Goal: Task Accomplishment & Management: Manage account settings

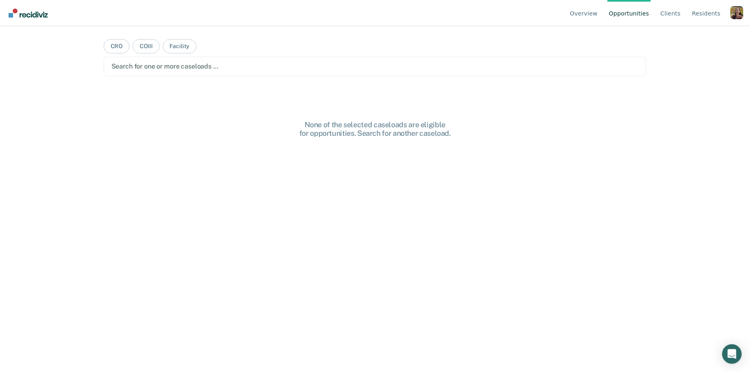
click at [737, 12] on div "Profile dropdown button" at bounding box center [736, 12] width 13 height 13
click at [680, 30] on div "Overview Opportunities Client s Resident s Profile How it works Log Out CRO COI…" at bounding box center [375, 186] width 750 height 372
click at [734, 15] on div "Profile dropdown button" at bounding box center [736, 12] width 13 height 13
click at [703, 39] on link "Profile" at bounding box center [703, 38] width 53 height 7
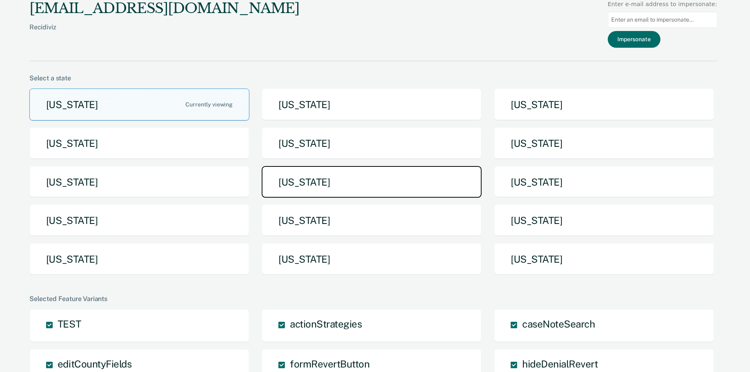
click at [391, 176] on button "[US_STATE]" at bounding box center [372, 182] width 220 height 32
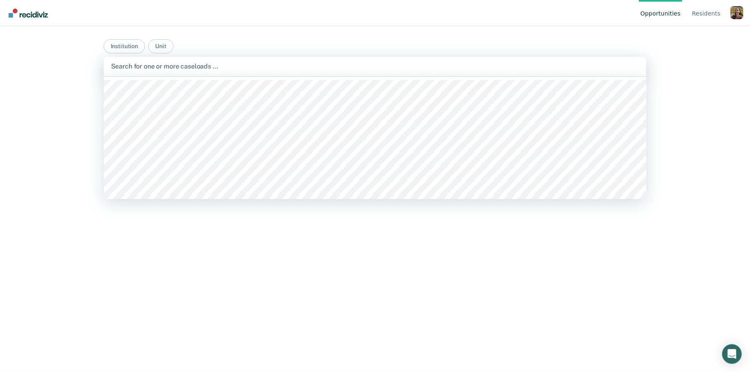
click at [280, 70] on div at bounding box center [375, 66] width 528 height 9
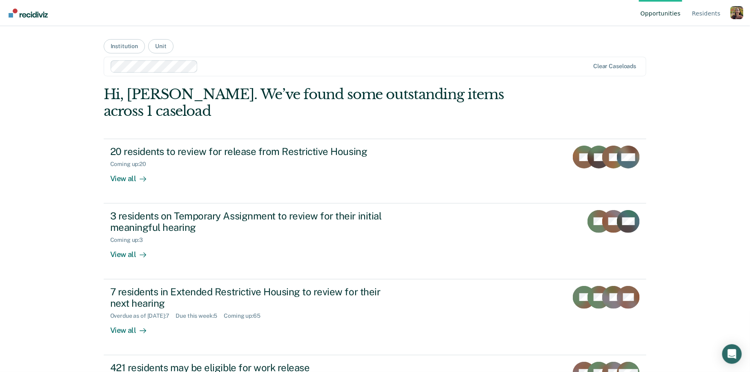
click at [736, 16] on div "Profile dropdown button" at bounding box center [736, 12] width 13 height 13
click at [679, 35] on link "Profile" at bounding box center [695, 38] width 69 height 7
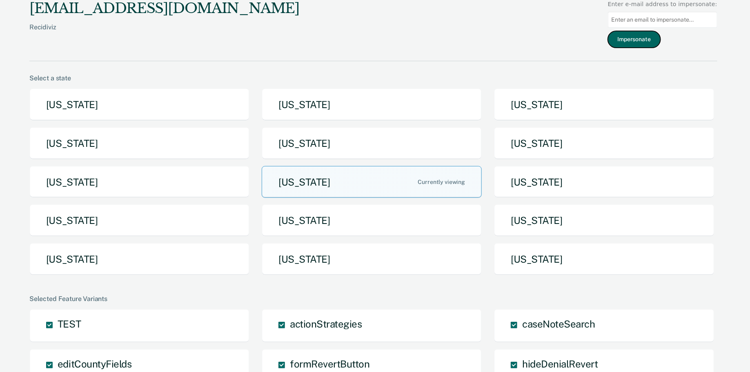
click at [642, 46] on button "Impersonate" at bounding box center [634, 39] width 53 height 17
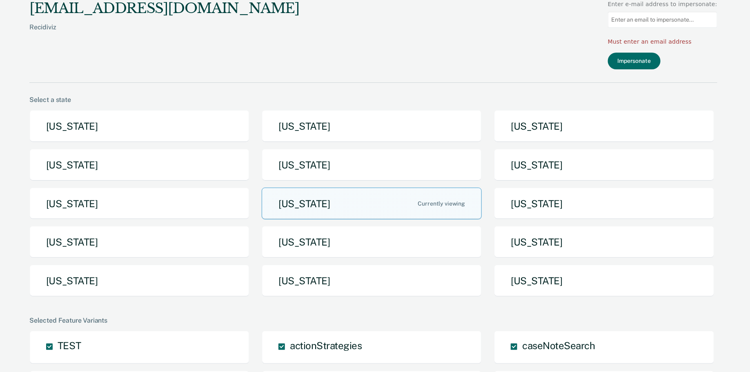
click at [661, 14] on input "Main chart and filter content" at bounding box center [662, 20] width 109 height 16
click at [665, 21] on input "Main chart and filter content" at bounding box center [662, 20] width 109 height 16
paste input "[PERSON_NAME][EMAIL_ADDRESS][PERSON_NAME][DOMAIN_NAME]"
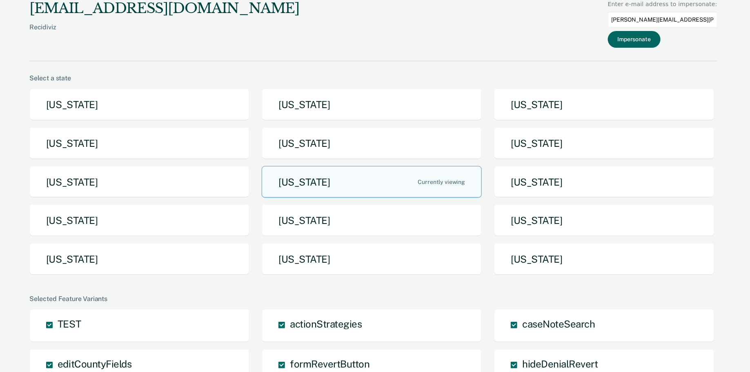
type input "[PERSON_NAME][EMAIL_ADDRESS][PERSON_NAME][DOMAIN_NAME]"
click at [652, 43] on button "Impersonate" at bounding box center [634, 39] width 53 height 17
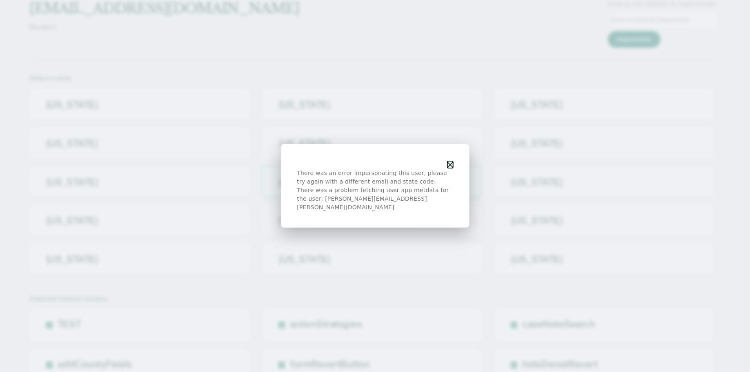
click at [452, 168] on icon "button" at bounding box center [450, 165] width 6 height 6
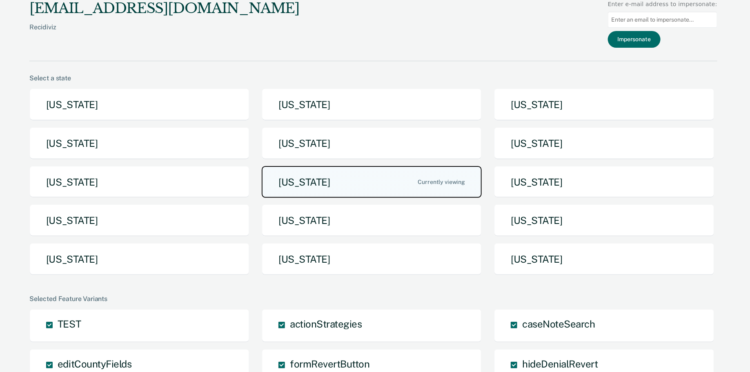
click at [371, 186] on button "[US_STATE]" at bounding box center [372, 182] width 220 height 32
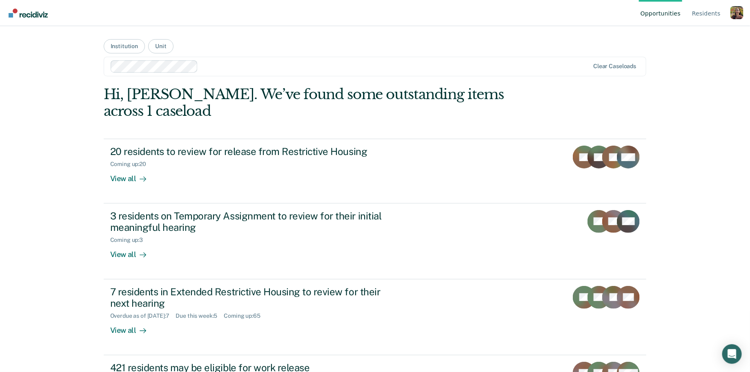
click at [736, 13] on div "Profile dropdown button" at bounding box center [736, 12] width 13 height 13
click at [736, 31] on button "Profile" at bounding box center [695, 37] width 95 height 13
click at [736, 14] on div "Profile dropdown button" at bounding box center [736, 12] width 13 height 13
click at [679, 75] on link "Log Out" at bounding box center [695, 77] width 69 height 7
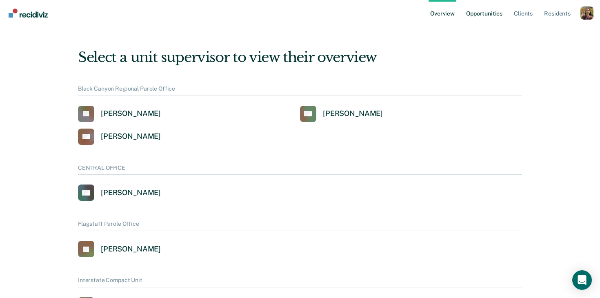
click at [488, 18] on link "Opportunities" at bounding box center [484, 13] width 40 height 26
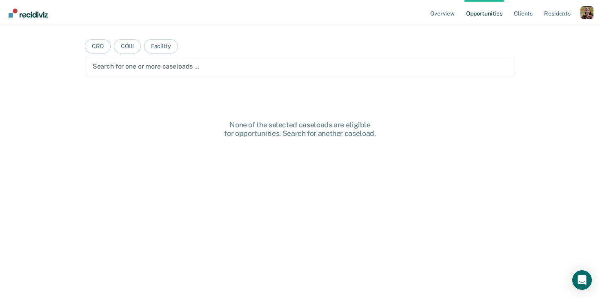
click at [591, 19] on div "Profile dropdown button" at bounding box center [586, 12] width 13 height 13
click at [532, 34] on link "Profile" at bounding box center [554, 33] width 66 height 7
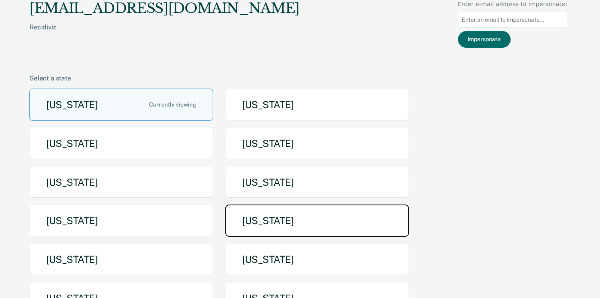
click at [350, 215] on button "[US_STATE]" at bounding box center [317, 220] width 184 height 32
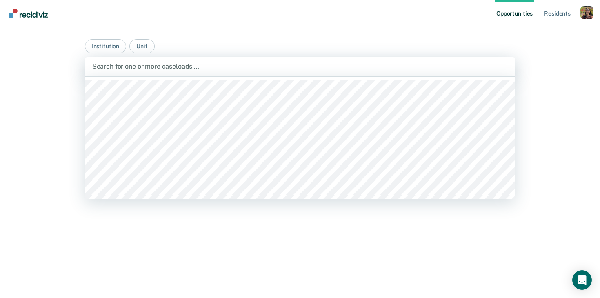
click at [268, 69] on div at bounding box center [300, 66] width 416 height 9
click at [210, 67] on div at bounding box center [320, 66] width 276 height 9
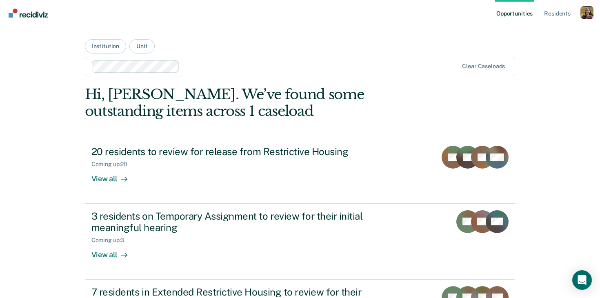
click at [27, 217] on div "Opportunities Resident s Profile How it works Go to System-Level Trends Log Out…" at bounding box center [300, 258] width 600 height 516
click at [583, 12] on div "Profile dropdown button" at bounding box center [586, 12] width 13 height 13
click at [534, 31] on link "Profile" at bounding box center [551, 33] width 69 height 7
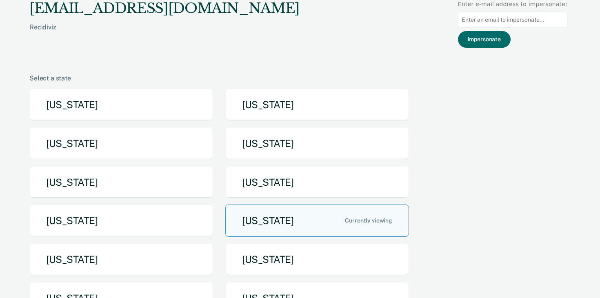
click at [523, 21] on input at bounding box center [512, 20] width 109 height 16
paste input "[PERSON_NAME][EMAIL_ADDRESS][PERSON_NAME][DOMAIN_NAME]"
type input "[PERSON_NAME][EMAIL_ADDRESS][PERSON_NAME][DOMAIN_NAME]"
click at [505, 38] on button "Impersonate" at bounding box center [484, 39] width 53 height 17
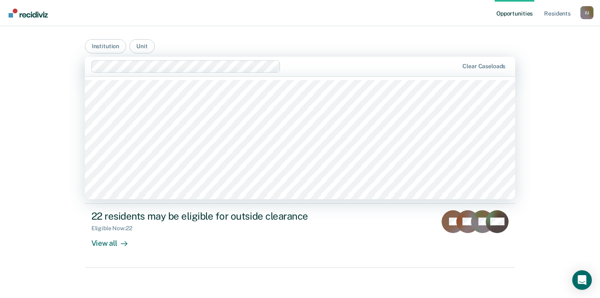
click at [296, 69] on div at bounding box center [371, 66] width 175 height 9
type input "a"
click at [35, 137] on div "Opportunities Resident s Impersonated User I U Profile How it works Log Out Ins…" at bounding box center [300, 150] width 600 height 300
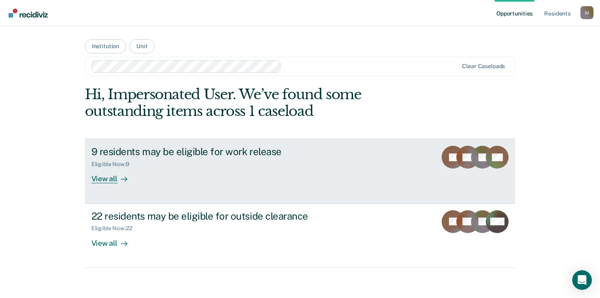
click at [115, 181] on div "View all" at bounding box center [114, 176] width 46 height 16
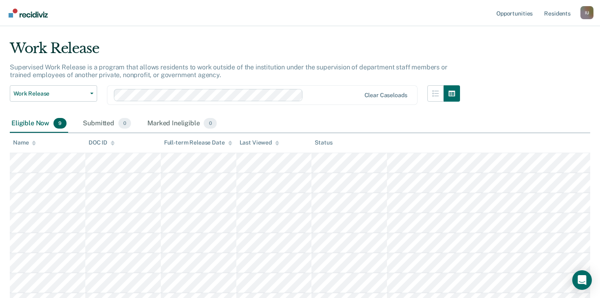
scroll to position [17, 0]
click at [103, 128] on div "Submitted 0" at bounding box center [106, 123] width 51 height 18
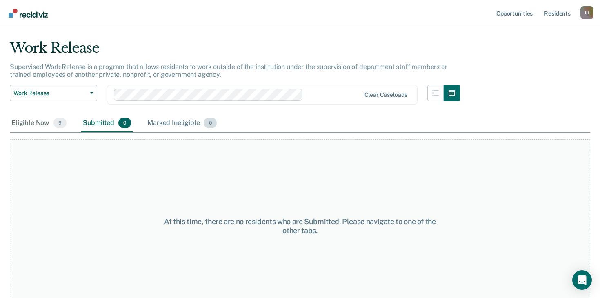
click at [177, 123] on div "Marked Ineligible 0" at bounding box center [182, 123] width 73 height 18
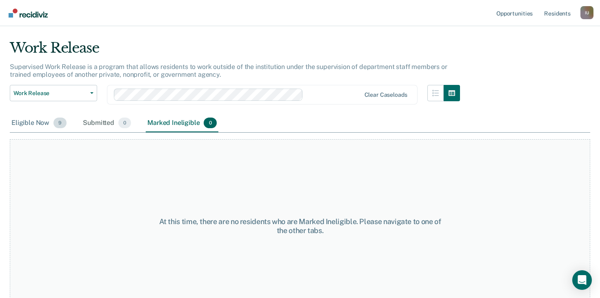
click at [27, 123] on div "Eligible Now 9" at bounding box center [39, 123] width 58 height 18
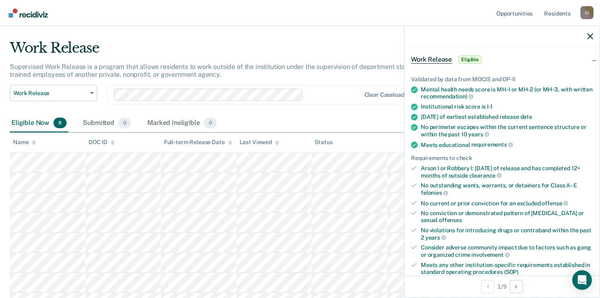
scroll to position [134, 0]
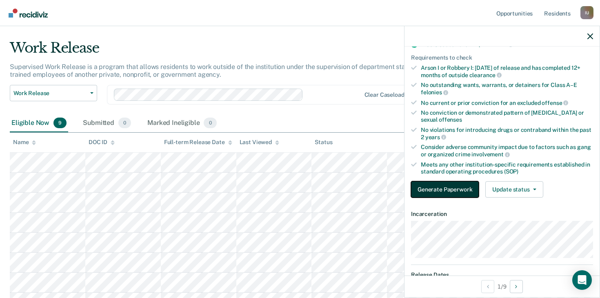
click at [462, 189] on button "Generate Paperwork" at bounding box center [445, 189] width 68 height 16
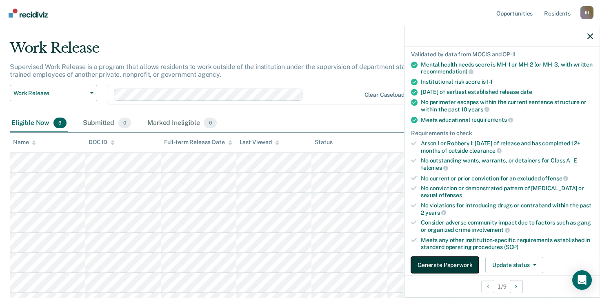
scroll to position [109, 0]
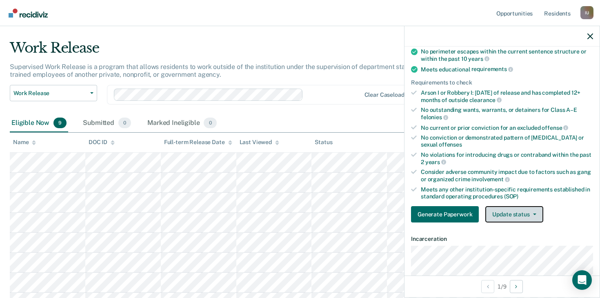
click at [511, 213] on button "Update status" at bounding box center [514, 214] width 58 height 16
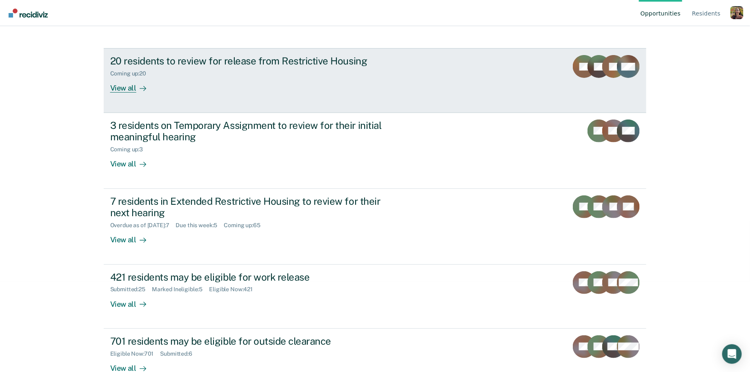
scroll to position [93, 0]
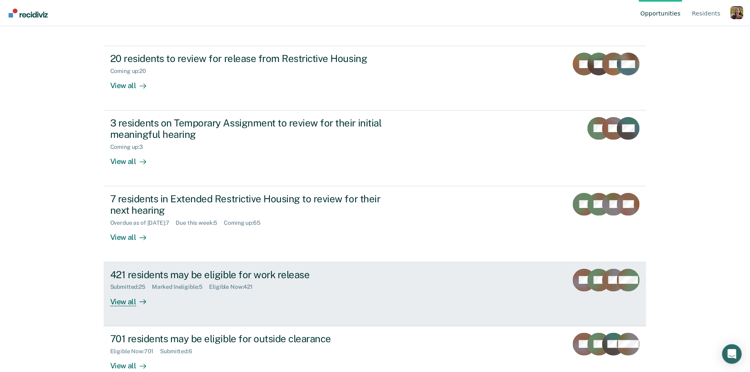
click at [140, 291] on link "421 residents may be eligible for work release Submitted : 25 Marked Ineligible…" at bounding box center [375, 294] width 543 height 64
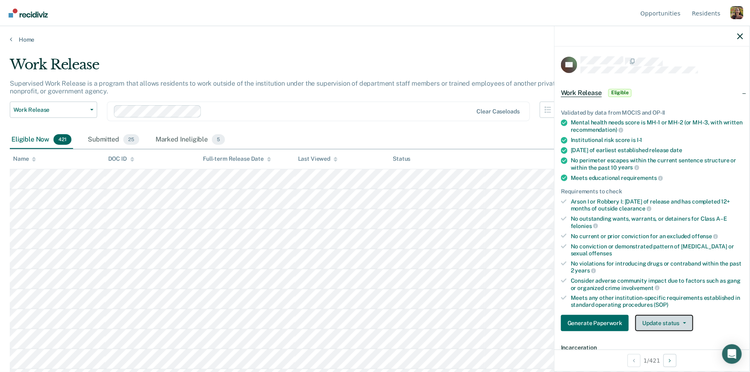
click at [656, 325] on button "Update status" at bounding box center [664, 323] width 58 height 16
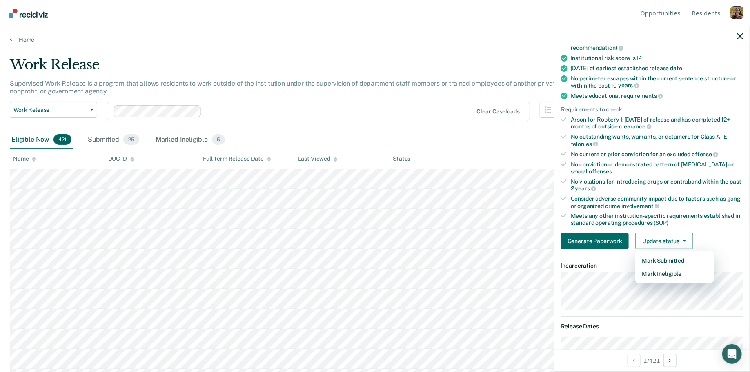
click at [239, 110] on div at bounding box center [339, 110] width 268 height 9
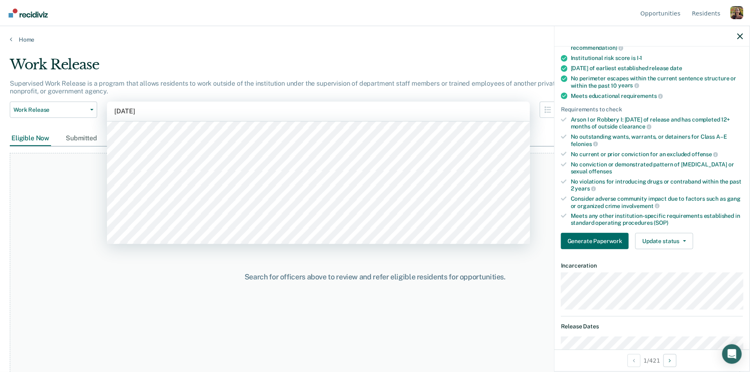
scroll to position [401, 0]
type input "easter"
click at [226, 110] on div at bounding box center [318, 110] width 408 height 9
type input "eas"
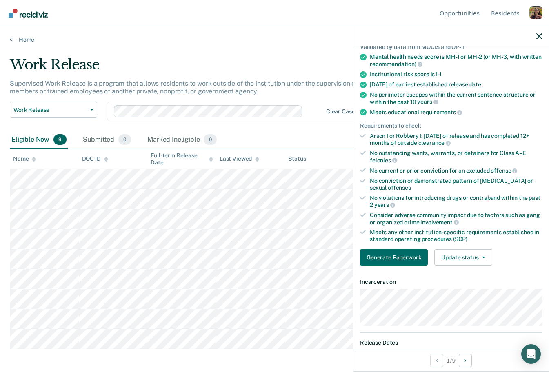
scroll to position [69, 0]
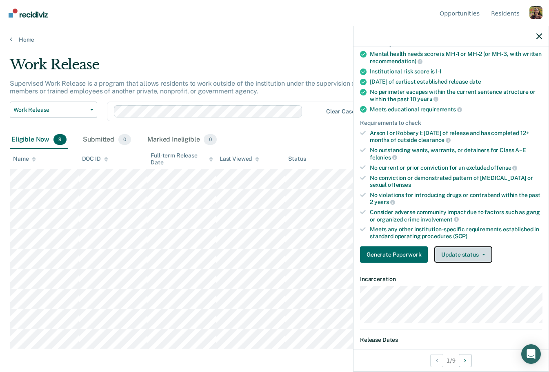
click at [479, 256] on button "Update status" at bounding box center [463, 254] width 58 height 16
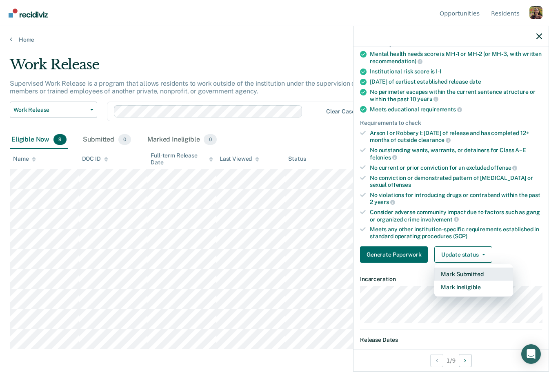
click at [458, 275] on button "Mark Submitted" at bounding box center [473, 274] width 79 height 13
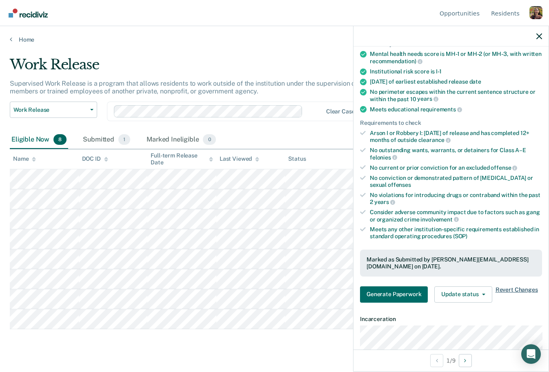
click at [517, 286] on span "Revert Changes" at bounding box center [516, 294] width 42 height 16
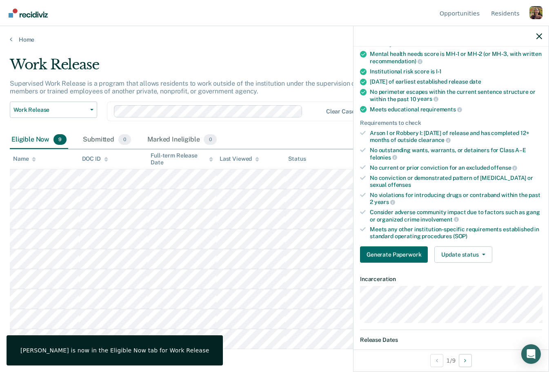
scroll to position [0, 0]
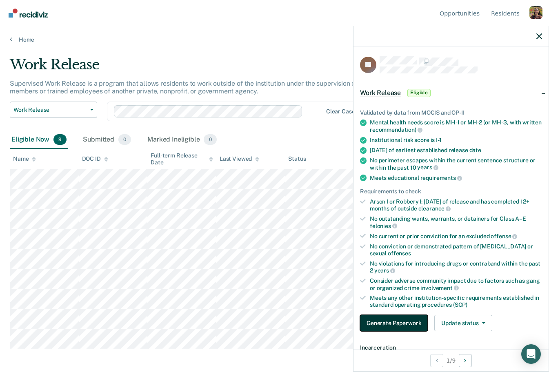
click at [404, 324] on button "Generate Paperwork" at bounding box center [394, 323] width 68 height 16
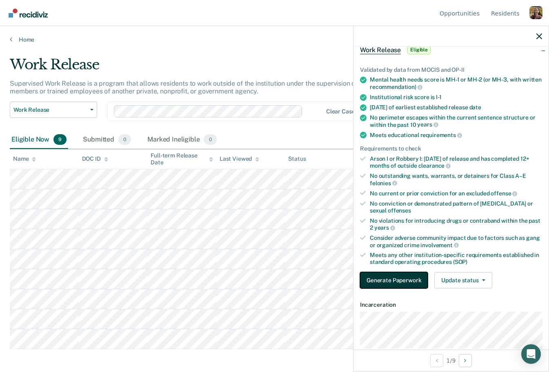
scroll to position [15, 0]
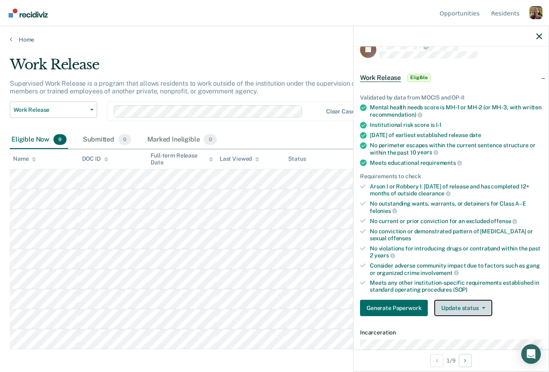
click at [483, 311] on button "Update status" at bounding box center [463, 308] width 58 height 16
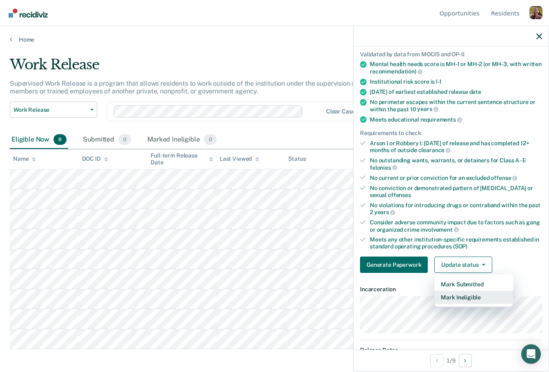
scroll to position [58, 0]
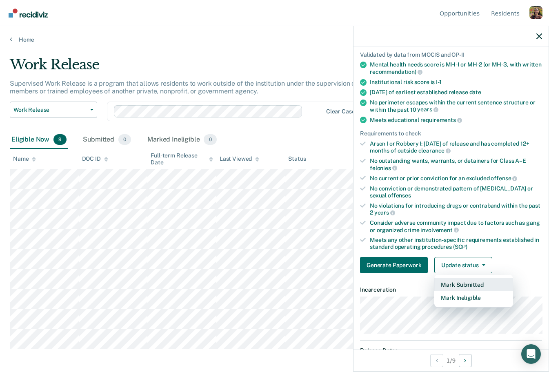
click at [464, 283] on button "Mark Submitted" at bounding box center [473, 284] width 79 height 13
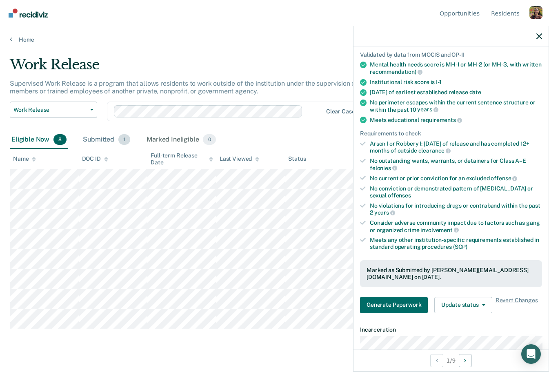
click at [105, 140] on div "Submitted 1" at bounding box center [106, 140] width 51 height 18
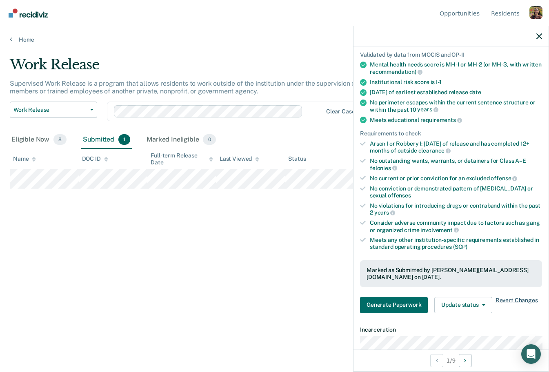
click at [521, 297] on span "Revert Changes" at bounding box center [516, 305] width 42 height 16
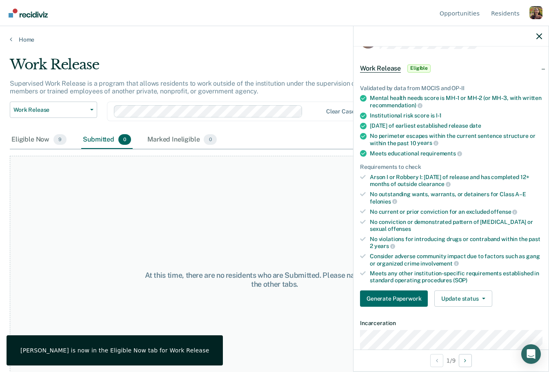
scroll to position [24, 0]
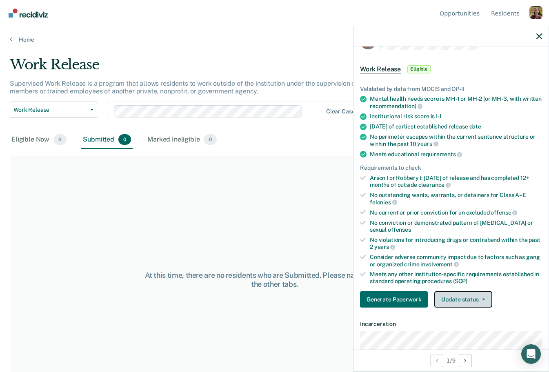
click at [480, 300] on button "Update status" at bounding box center [463, 299] width 58 height 16
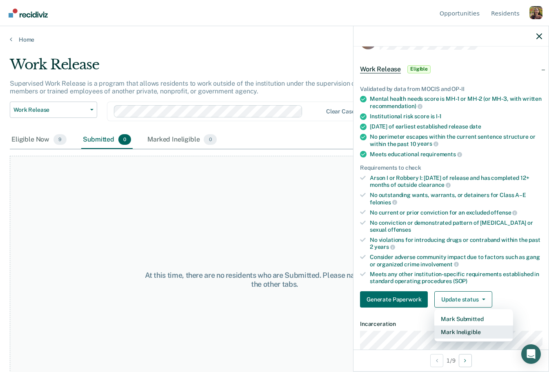
click at [470, 330] on button "Mark Ineligible" at bounding box center [473, 332] width 79 height 13
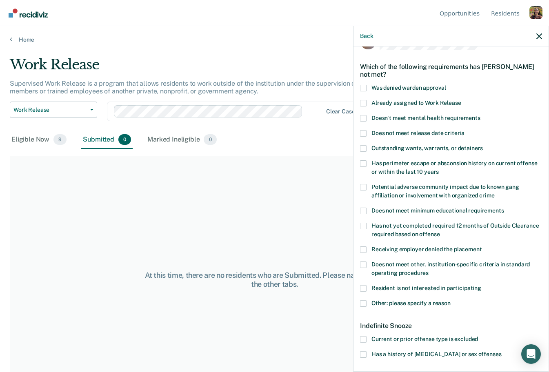
click at [416, 87] on span "Was denied warden approval" at bounding box center [408, 87] width 74 height 7
click at [446, 85] on input "Was denied warden approval" at bounding box center [446, 85] width 0 height 0
click at [401, 130] on span "Does not meet release date criteria" at bounding box center [417, 133] width 93 height 7
click at [464, 130] on input "Does not meet release date criteria" at bounding box center [464, 130] width 0 height 0
click at [408, 193] on span "Potential adverse community impact due to known gang affiliation or involvement…" at bounding box center [445, 191] width 148 height 15
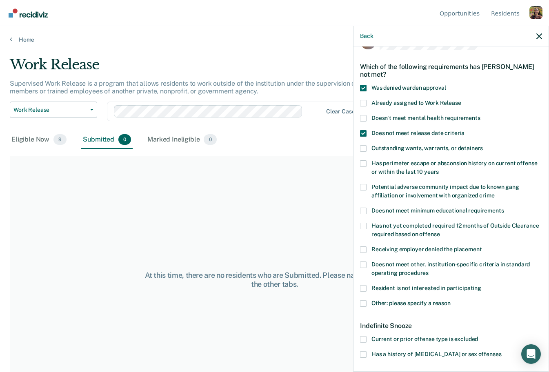
click at [494, 193] on input "Potential adverse community impact due to known gang affiliation or involvement…" at bounding box center [494, 193] width 0 height 0
click at [365, 104] on span at bounding box center [363, 103] width 7 height 7
click at [461, 100] on input "Already assigned to Work Release" at bounding box center [461, 100] width 0 height 0
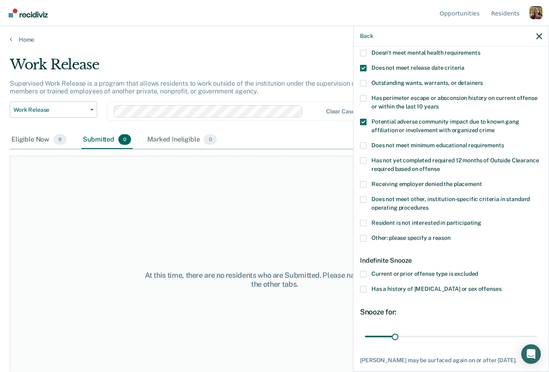
scroll to position [91, 0]
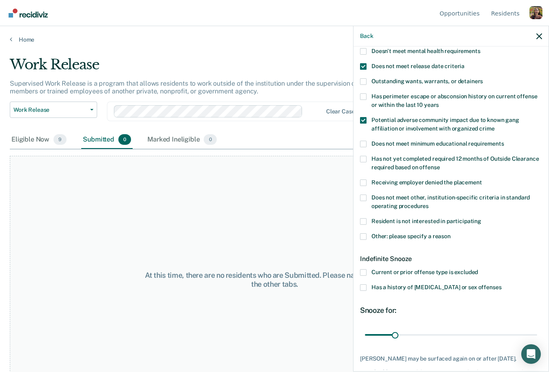
click at [364, 223] on span at bounding box center [363, 221] width 7 height 7
click at [481, 218] on input "Resident is not interested in participating" at bounding box center [481, 218] width 0 height 0
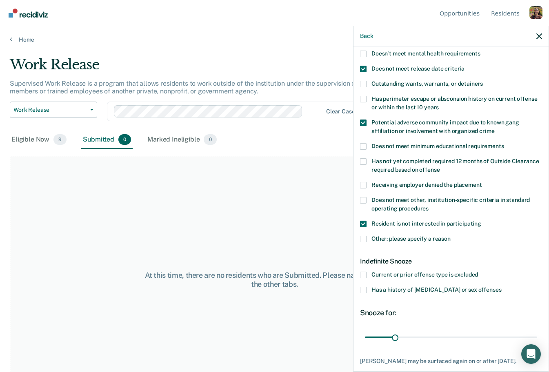
scroll to position [86, 0]
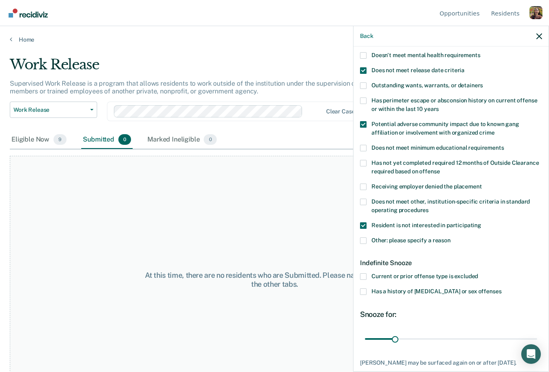
click at [364, 241] on span at bounding box center [363, 240] width 7 height 7
click at [450, 237] on input "Other: please specify a reason" at bounding box center [450, 237] width 0 height 0
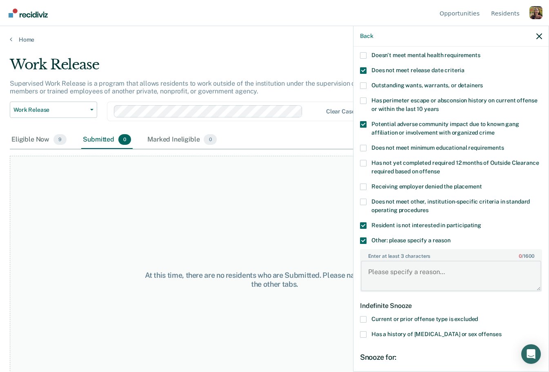
click at [407, 280] on textarea "Enter at least 3 characters 0 / 1600" at bounding box center [451, 276] width 180 height 30
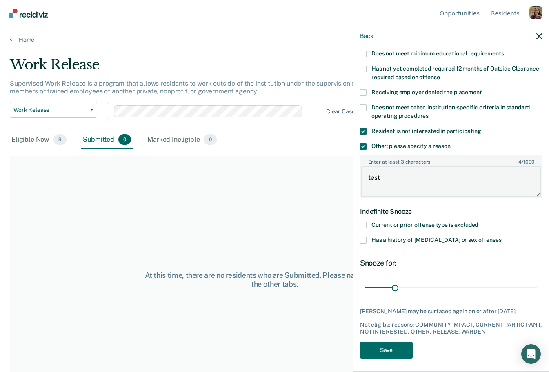
scroll to position [182, 0]
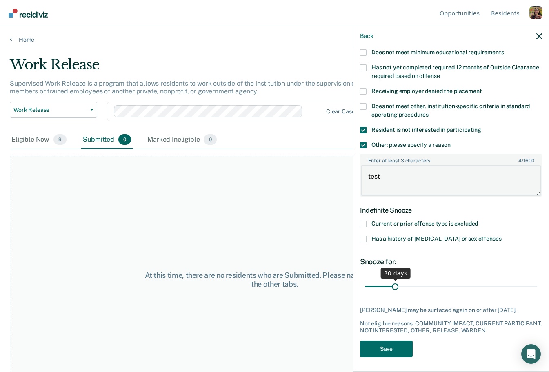
type textarea "test"
drag, startPoint x: 395, startPoint y: 286, endPoint x: 484, endPoint y: 287, distance: 89.0
click at [484, 287] on input "range" at bounding box center [451, 286] width 172 height 14
drag, startPoint x: 483, startPoint y: 286, endPoint x: 485, endPoint y: 292, distance: 6.1
type input "128"
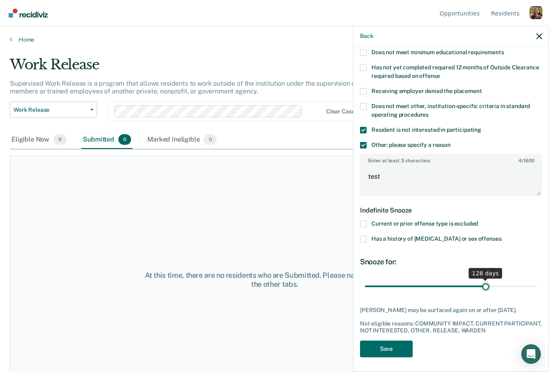
click at [485, 292] on input "range" at bounding box center [451, 286] width 172 height 14
click at [386, 344] on button "Save" at bounding box center [386, 349] width 53 height 17
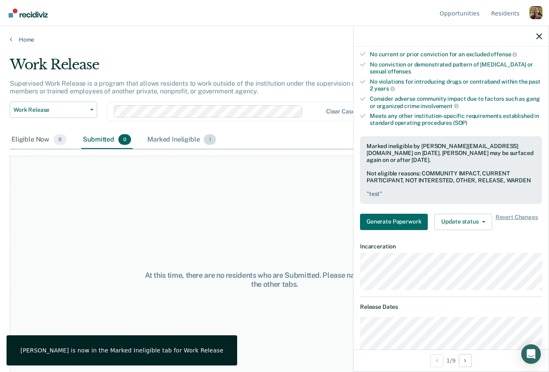
click at [184, 142] on div "Marked Ineligible 1" at bounding box center [182, 140] width 72 height 18
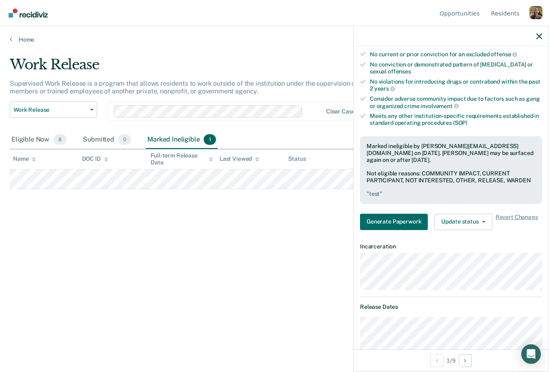
click at [543, 38] on div at bounding box center [450, 36] width 195 height 20
click at [537, 38] on icon "button" at bounding box center [539, 36] width 6 height 6
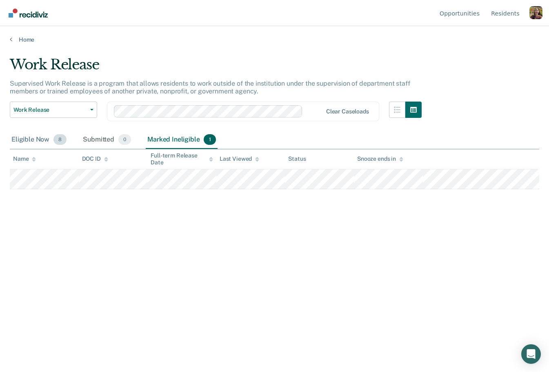
click at [49, 139] on div "Eligible Now 8" at bounding box center [39, 140] width 58 height 18
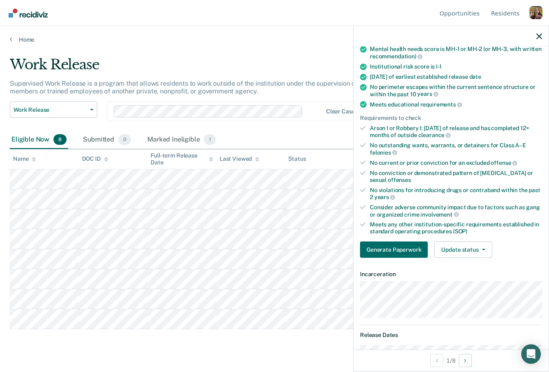
scroll to position [86, 0]
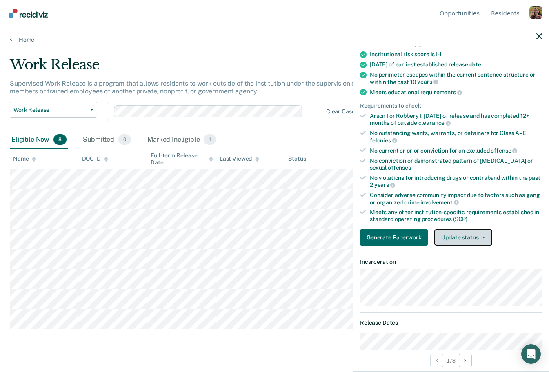
click at [487, 235] on button "Update status" at bounding box center [463, 237] width 58 height 16
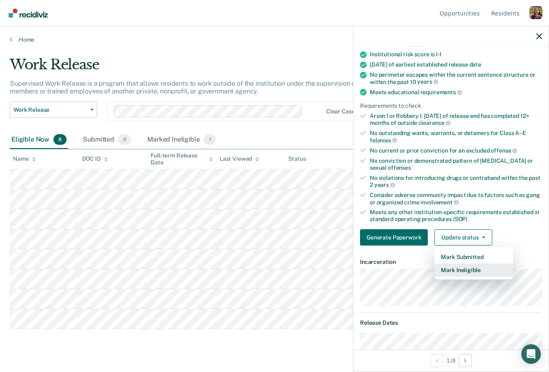
click at [483, 267] on button "Mark Ineligible" at bounding box center [473, 270] width 79 height 13
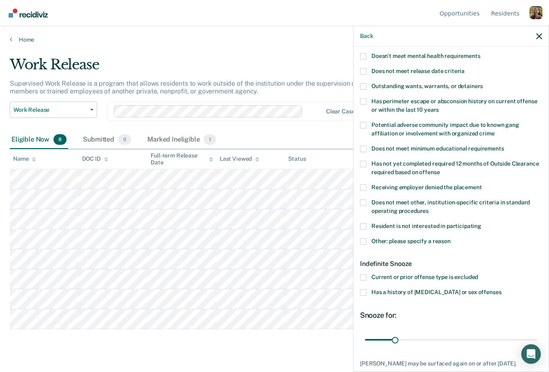
scroll to position [140, 0]
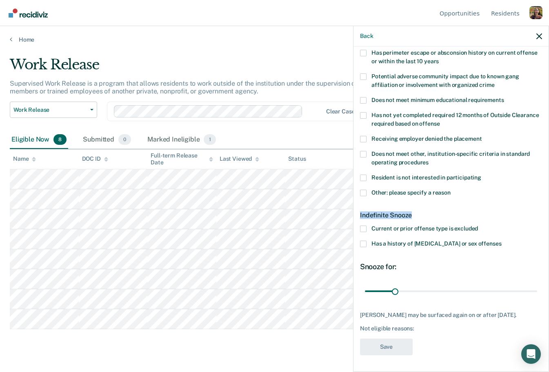
drag, startPoint x: 359, startPoint y: 209, endPoint x: 412, endPoint y: 209, distance: 52.6
click at [412, 209] on div "CB Which of the following requirements has Christopher Beno not met? Was denied…" at bounding box center [450, 209] width 195 height 324
click at [432, 210] on div "Indefinite Snooze" at bounding box center [451, 215] width 182 height 21
click at [375, 225] on span "Current or prior offense type is excluded" at bounding box center [424, 228] width 106 height 7
click at [478, 226] on input "Current or prior offense type is excluded" at bounding box center [478, 226] width 0 height 0
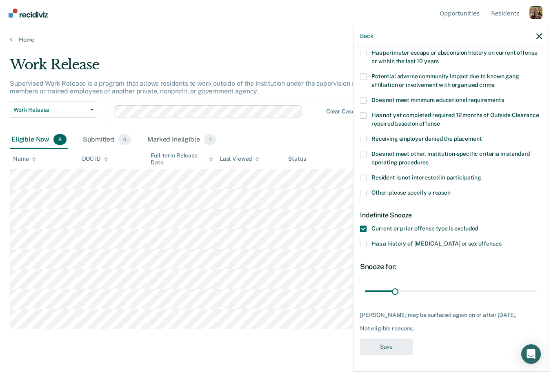
scroll to position [84, 0]
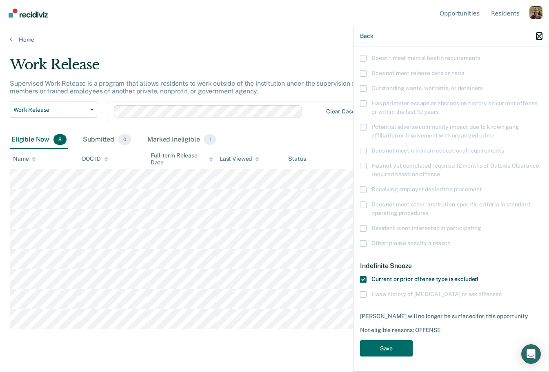
click at [539, 38] on icon "button" at bounding box center [539, 36] width 6 height 6
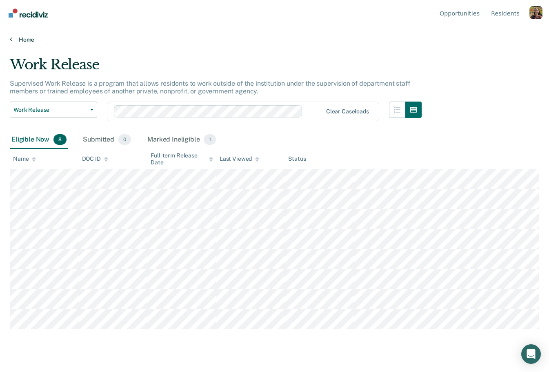
click at [19, 36] on link "Home" at bounding box center [274, 39] width 529 height 7
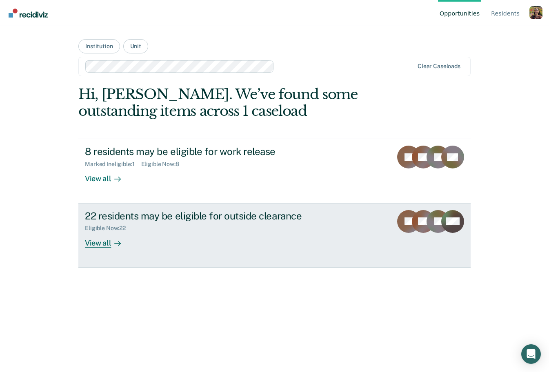
click at [107, 241] on div "View all" at bounding box center [108, 240] width 46 height 16
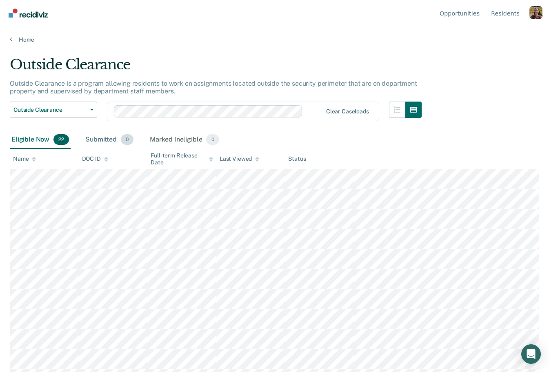
click at [114, 142] on div "Submitted 0" at bounding box center [109, 140] width 51 height 18
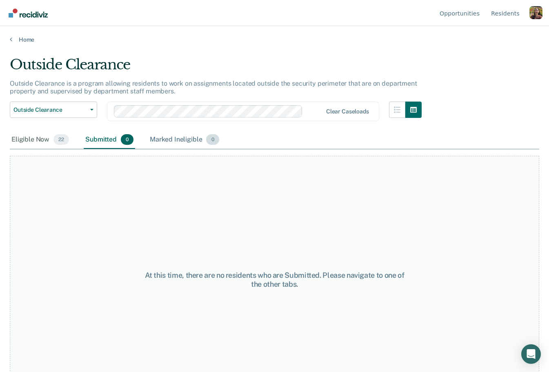
click at [183, 142] on div "Marked Ineligible 0" at bounding box center [184, 140] width 73 height 18
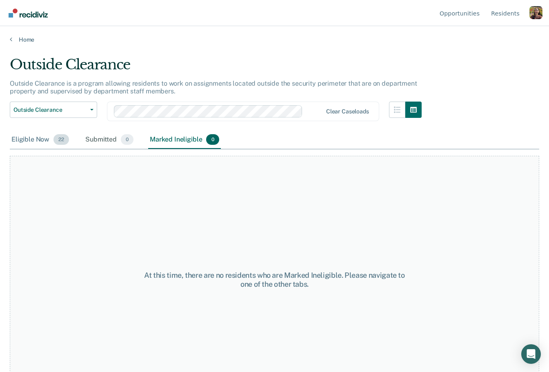
click at [38, 144] on div "Eligible Now 22" at bounding box center [40, 140] width 61 height 18
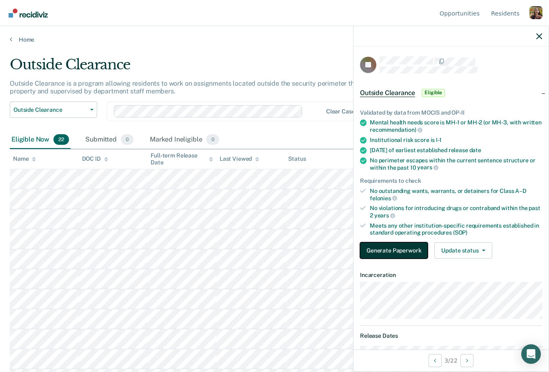
click at [398, 251] on button "Generate Paperwork" at bounding box center [394, 250] width 68 height 16
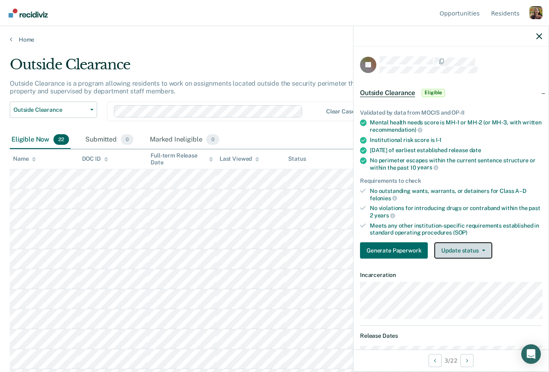
click at [482, 252] on button "Update status" at bounding box center [463, 250] width 58 height 16
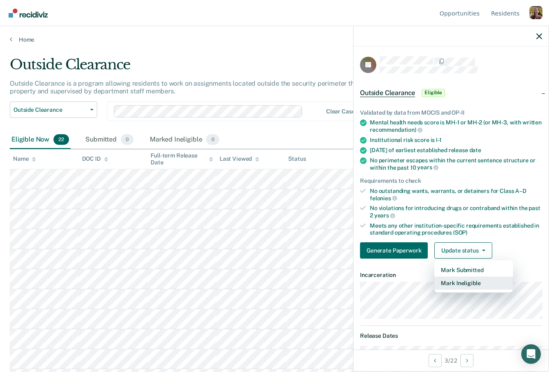
click at [462, 284] on button "Mark Ineligible" at bounding box center [473, 283] width 79 height 13
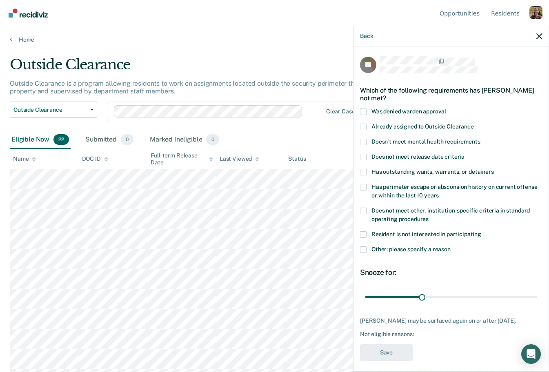
click at [437, 141] on span "Doesn't meet mental health requirements" at bounding box center [425, 141] width 109 height 7
click at [480, 139] on input "Doesn't meet mental health requirements" at bounding box center [480, 139] width 0 height 0
click at [431, 165] on div "Does not meet release date criteria" at bounding box center [451, 161] width 182 height 15
click at [431, 170] on span "Has outstanding wants, warrants, or detainers" at bounding box center [432, 172] width 122 height 7
click at [494, 169] on input "Has outstanding wants, warrants, or detainers" at bounding box center [494, 169] width 0 height 0
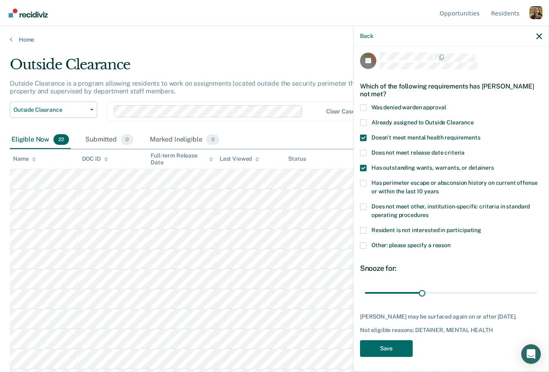
scroll to position [4, 0]
drag, startPoint x: 421, startPoint y: 295, endPoint x: 481, endPoint y: 289, distance: 60.2
type input "62"
click at [481, 289] on input "range" at bounding box center [451, 293] width 172 height 14
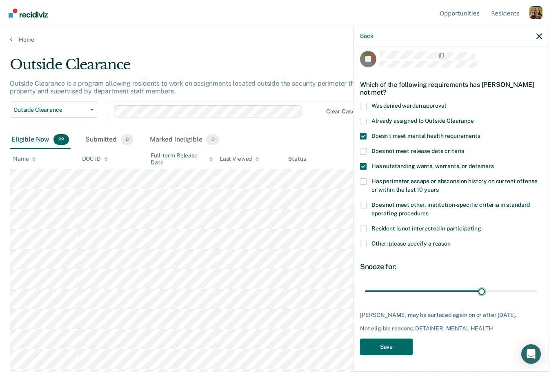
scroll to position [10, 0]
click at [540, 38] on icon "button" at bounding box center [539, 36] width 6 height 6
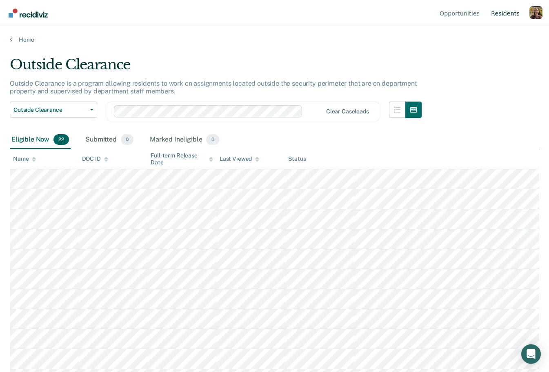
click at [509, 16] on link "Resident s" at bounding box center [505, 13] width 32 height 26
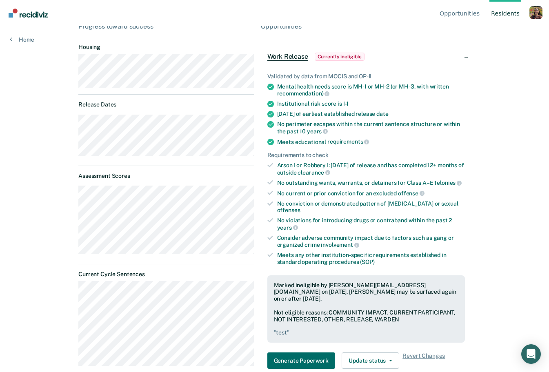
scroll to position [88, 0]
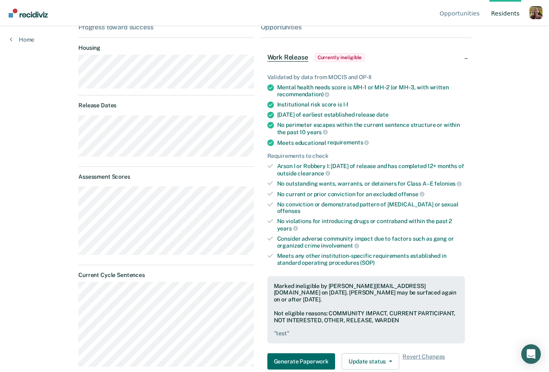
click at [28, 45] on div "Opportunities Resident s Profile How it works Go to System-Level Trends Log Out…" at bounding box center [274, 98] width 549 height 372
click at [23, 40] on link "Home" at bounding box center [22, 39] width 24 height 7
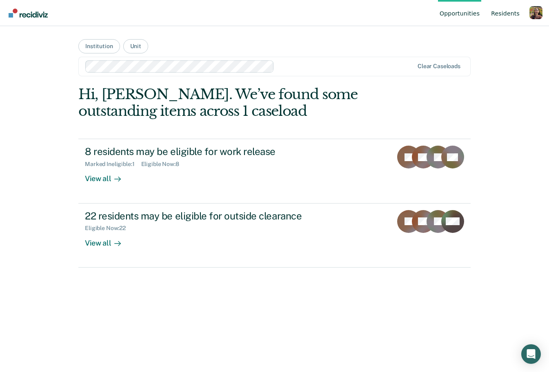
click at [513, 16] on link "Resident s" at bounding box center [505, 13] width 32 height 26
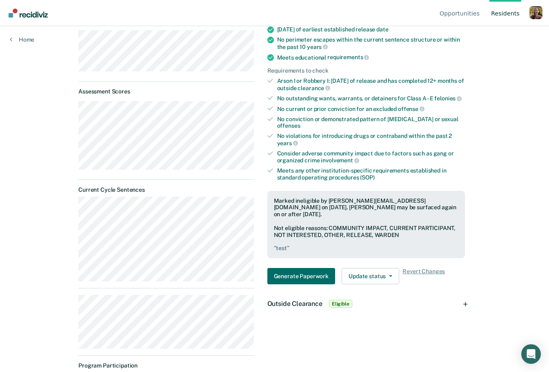
scroll to position [234, 0]
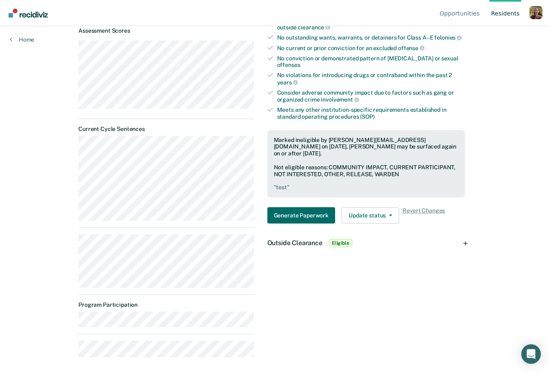
click at [466, 232] on div "Outside Clearance Eligible" at bounding box center [366, 243] width 211 height 26
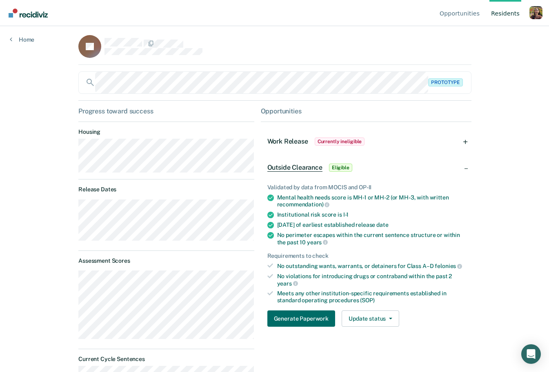
scroll to position [0, 0]
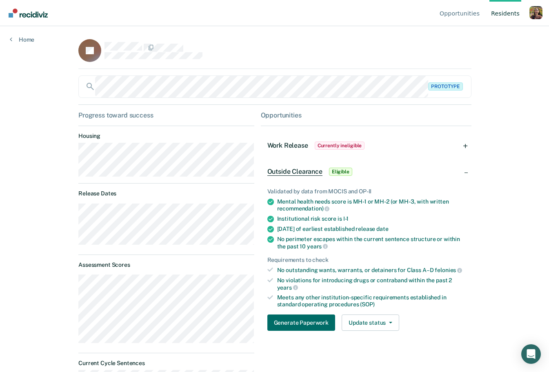
click at [289, 146] on span "Work Release" at bounding box center [287, 146] width 41 height 8
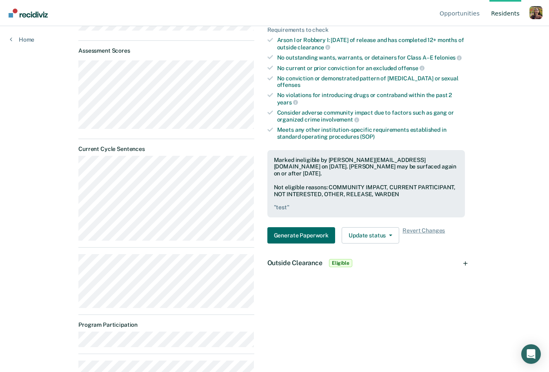
scroll to position [215, 0]
click at [378, 227] on button "Update status" at bounding box center [371, 235] width 58 height 16
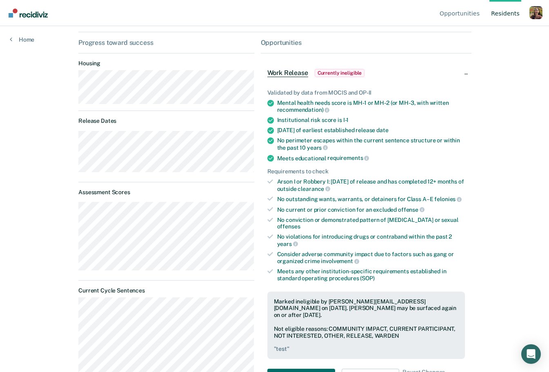
scroll to position [73, 0]
click at [535, 14] on div "Profile dropdown button" at bounding box center [535, 12] width 13 height 13
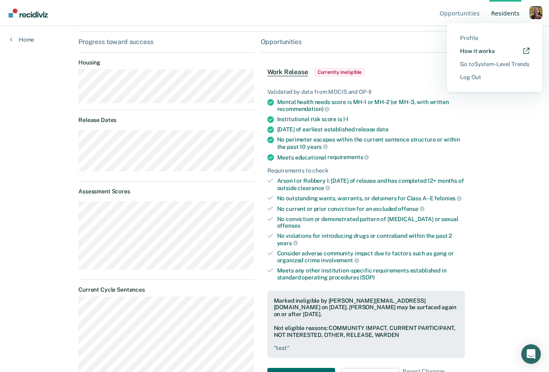
click at [477, 51] on link "How it works" at bounding box center [494, 51] width 69 height 7
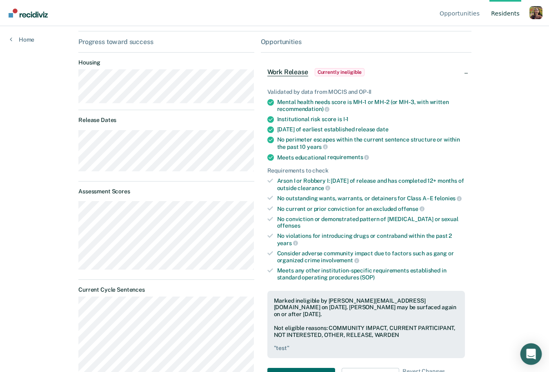
click at [530, 357] on icon "Open Intercom Messenger" at bounding box center [531, 354] width 11 height 11
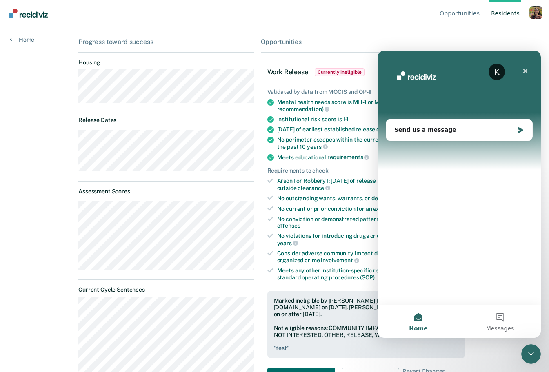
scroll to position [0, 0]
click at [451, 137] on div "Send us a message" at bounding box center [459, 130] width 146 height 22
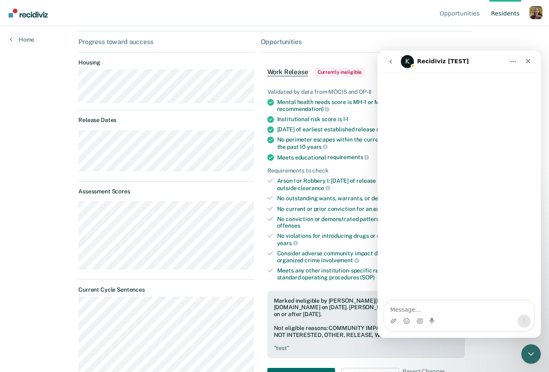
click at [451, 305] on textarea "Message…" at bounding box center [458, 308] width 149 height 14
type textarea "t"
type textarea "hi help"
click at [530, 357] on icon "Close Intercom Messenger" at bounding box center [530, 353] width 10 height 10
